Goal: Task Accomplishment & Management: Manage account settings

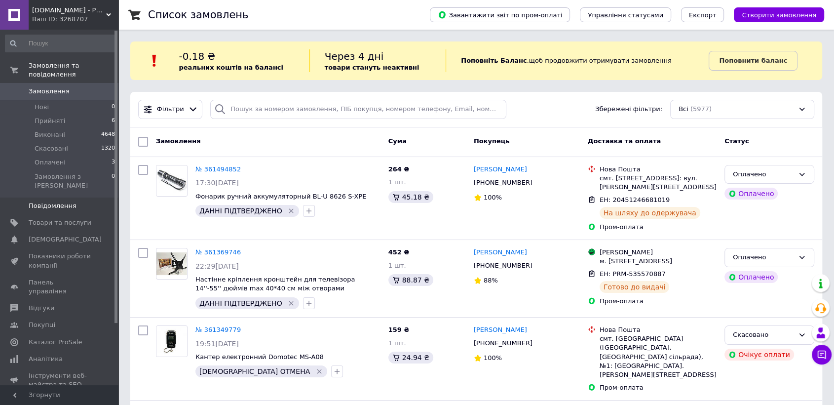
click at [46, 201] on span "Повідомлення" at bounding box center [53, 205] width 48 height 9
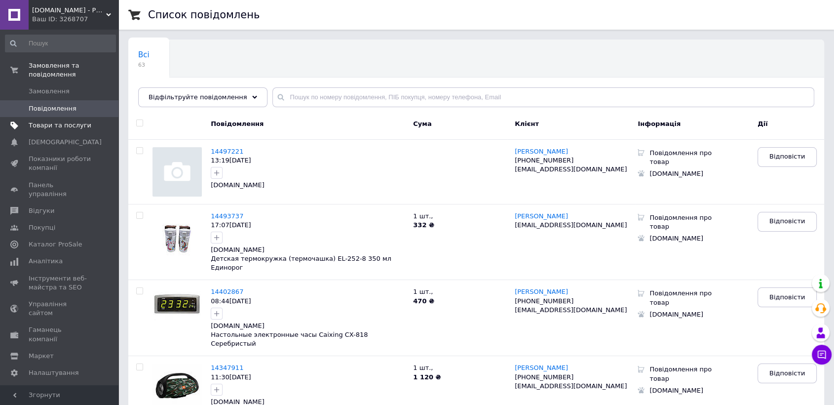
click at [51, 121] on span "Товари та послуги" at bounding box center [60, 125] width 63 height 9
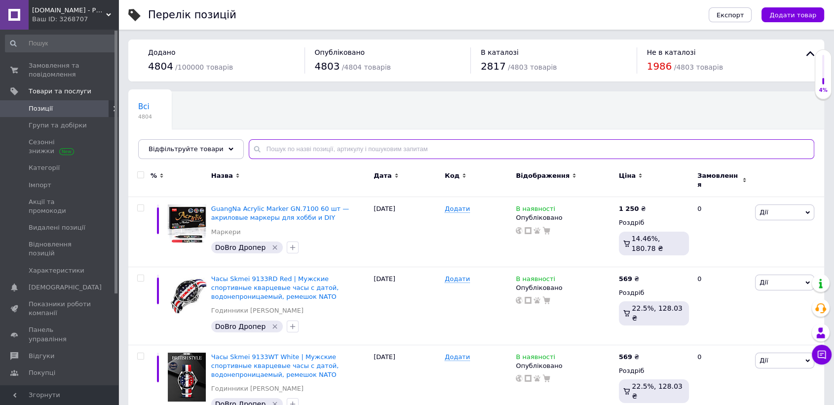
click at [331, 151] on input "text" at bounding box center [531, 149] width 565 height 20
paste input "30150087"
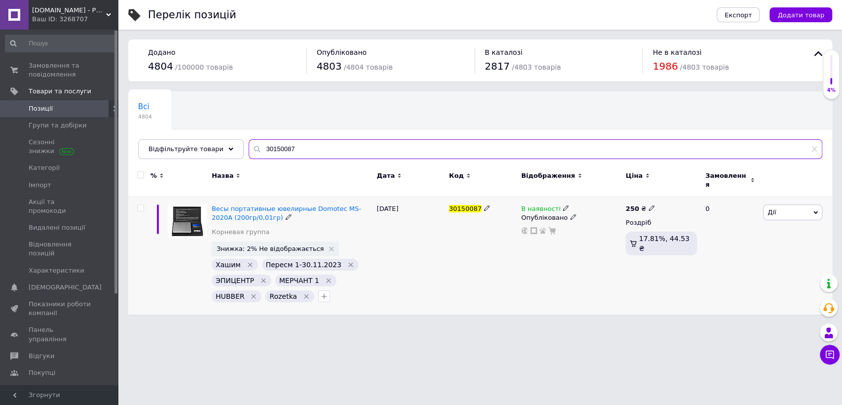
type input "30150087"
click at [785, 207] on span "Дії" at bounding box center [792, 212] width 59 height 16
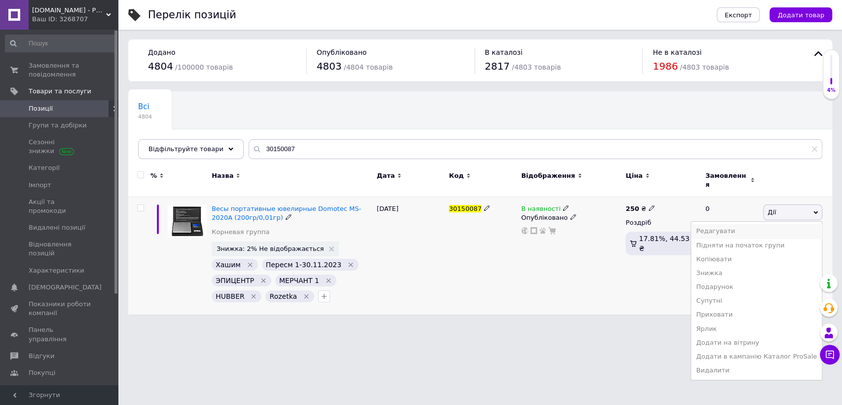
click at [737, 224] on li "Редагувати" at bounding box center [756, 231] width 131 height 14
